Goal: Transaction & Acquisition: Download file/media

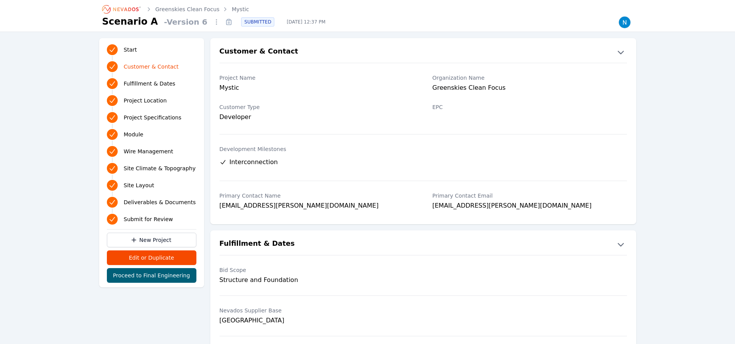
click at [232, 9] on link "Mystic" at bounding box center [240, 9] width 17 height 8
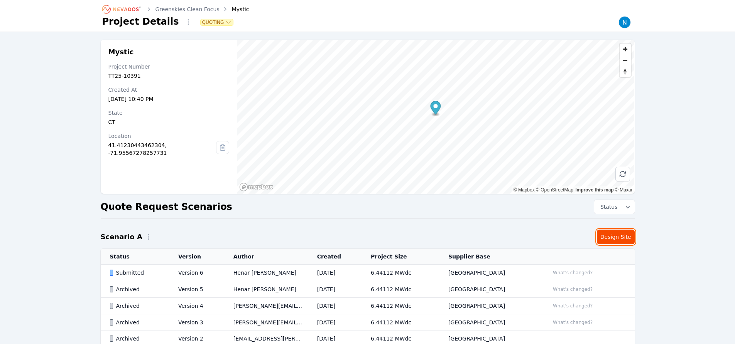
click at [617, 237] on link "Design Site" at bounding box center [616, 237] width 38 height 15
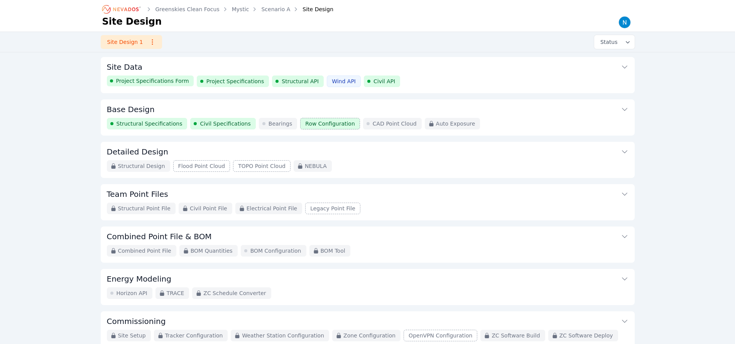
click at [145, 124] on span "Structural Specifications" at bounding box center [149, 124] width 66 height 8
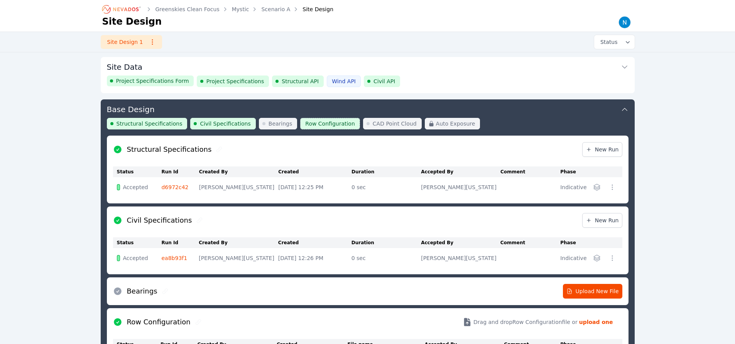
scroll to position [42, 0]
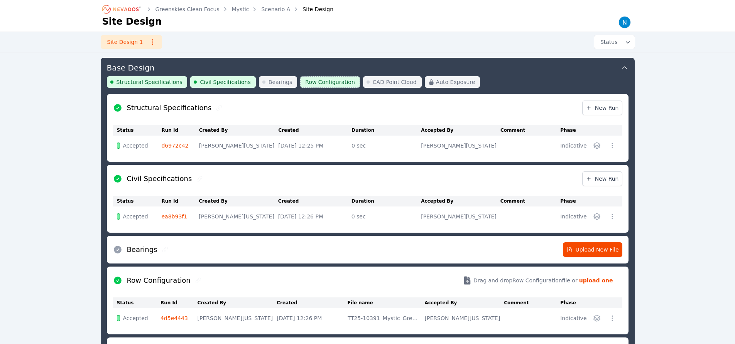
click at [596, 319] on icon "button" at bounding box center [596, 318] width 6 height 6
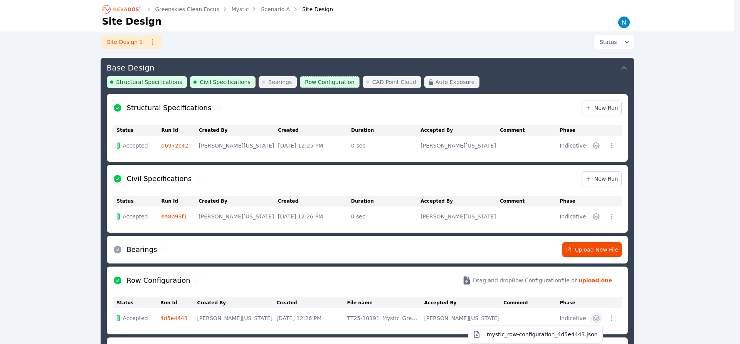
click at [542, 335] on span "mystic_row-configuration_4d5e4443.json" at bounding box center [542, 335] width 111 height 8
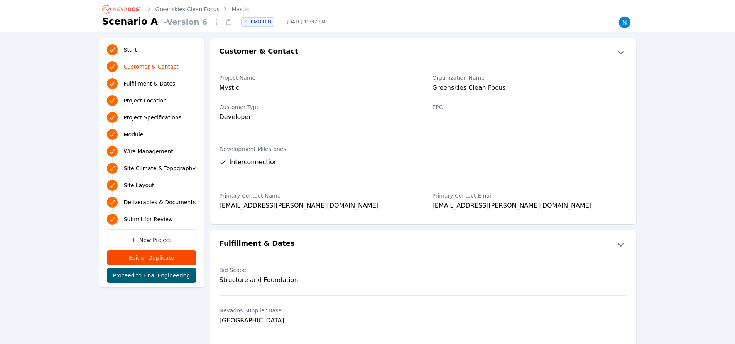
click at [232, 9] on link "Mystic" at bounding box center [240, 9] width 17 height 8
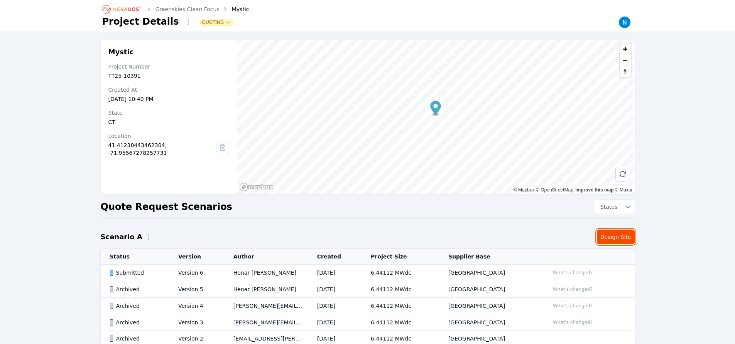
click at [617, 237] on link "Design Site" at bounding box center [616, 237] width 38 height 15
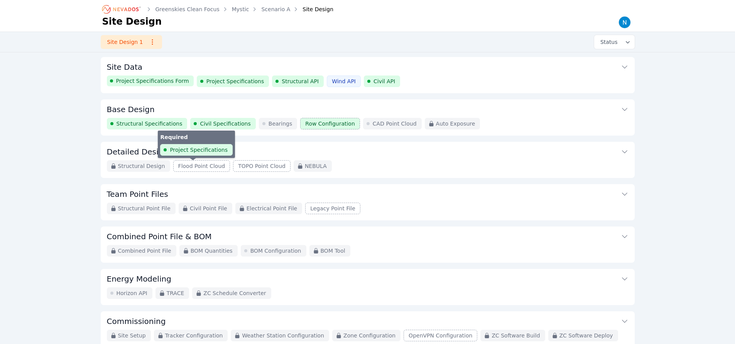
click at [145, 124] on span "Structural Specifications" at bounding box center [149, 124] width 66 height 8
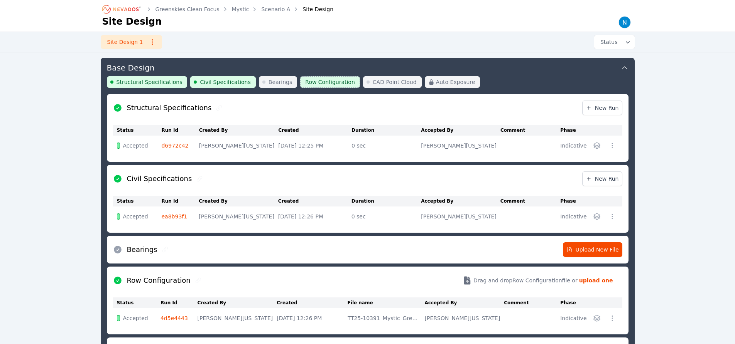
click at [596, 319] on icon "button" at bounding box center [596, 318] width 6 height 6
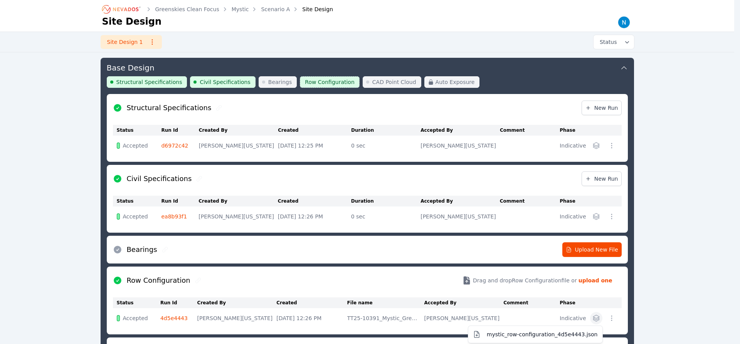
click at [542, 335] on span "mystic_row-configuration_4d5e4443.json" at bounding box center [542, 335] width 111 height 8
